Goal: Task Accomplishment & Management: Manage account settings

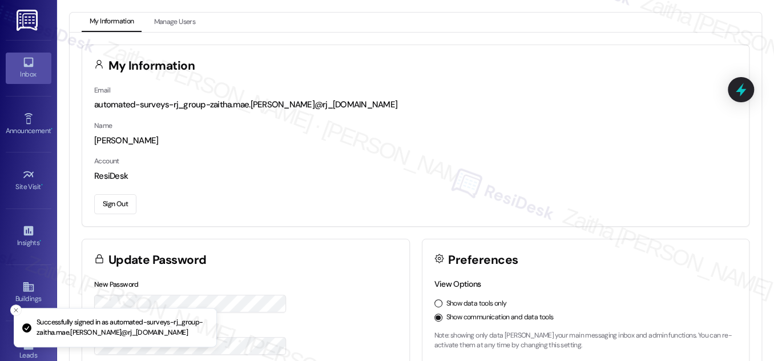
click at [32, 63] on icon at bounding box center [28, 62] width 13 height 13
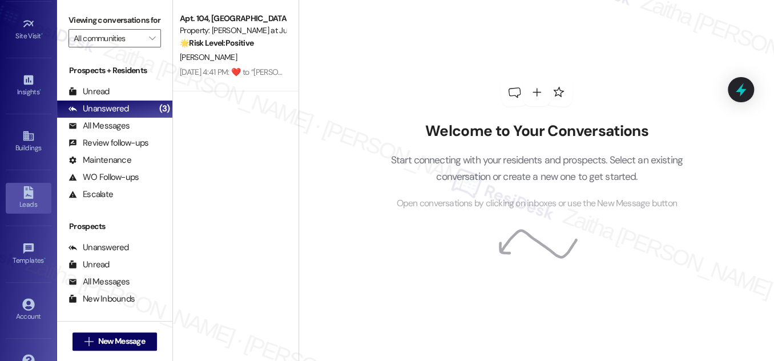
scroll to position [179, 0]
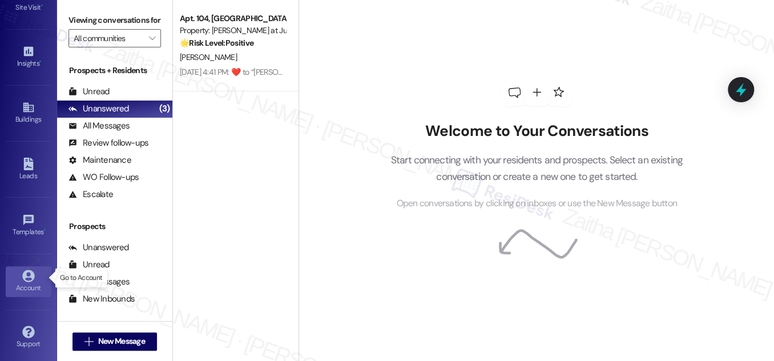
click at [23, 275] on icon at bounding box center [28, 275] width 13 height 13
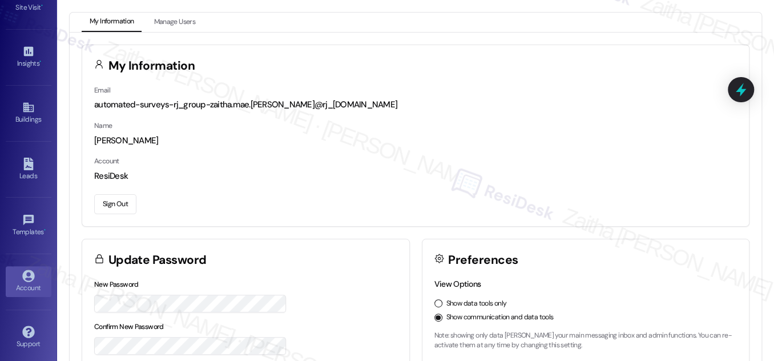
click at [103, 199] on button "Sign Out" at bounding box center [115, 204] width 42 height 20
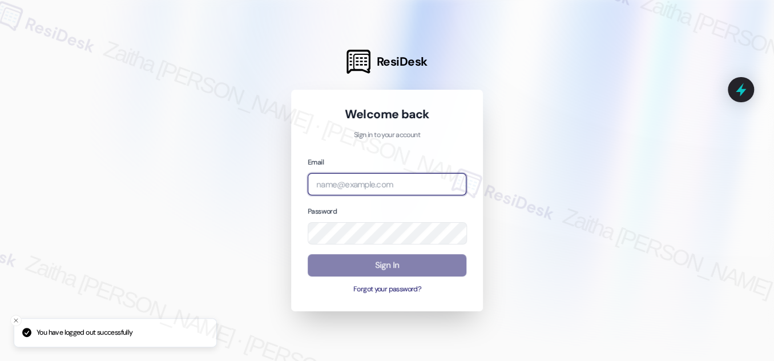
click at [353, 186] on input "email" at bounding box center [387, 184] width 159 height 22
type input "[EMAIL_ADDRESS][PERSON_NAME][DOMAIN_NAME]"
